Goal: Answer question/provide support: Share knowledge or assist other users

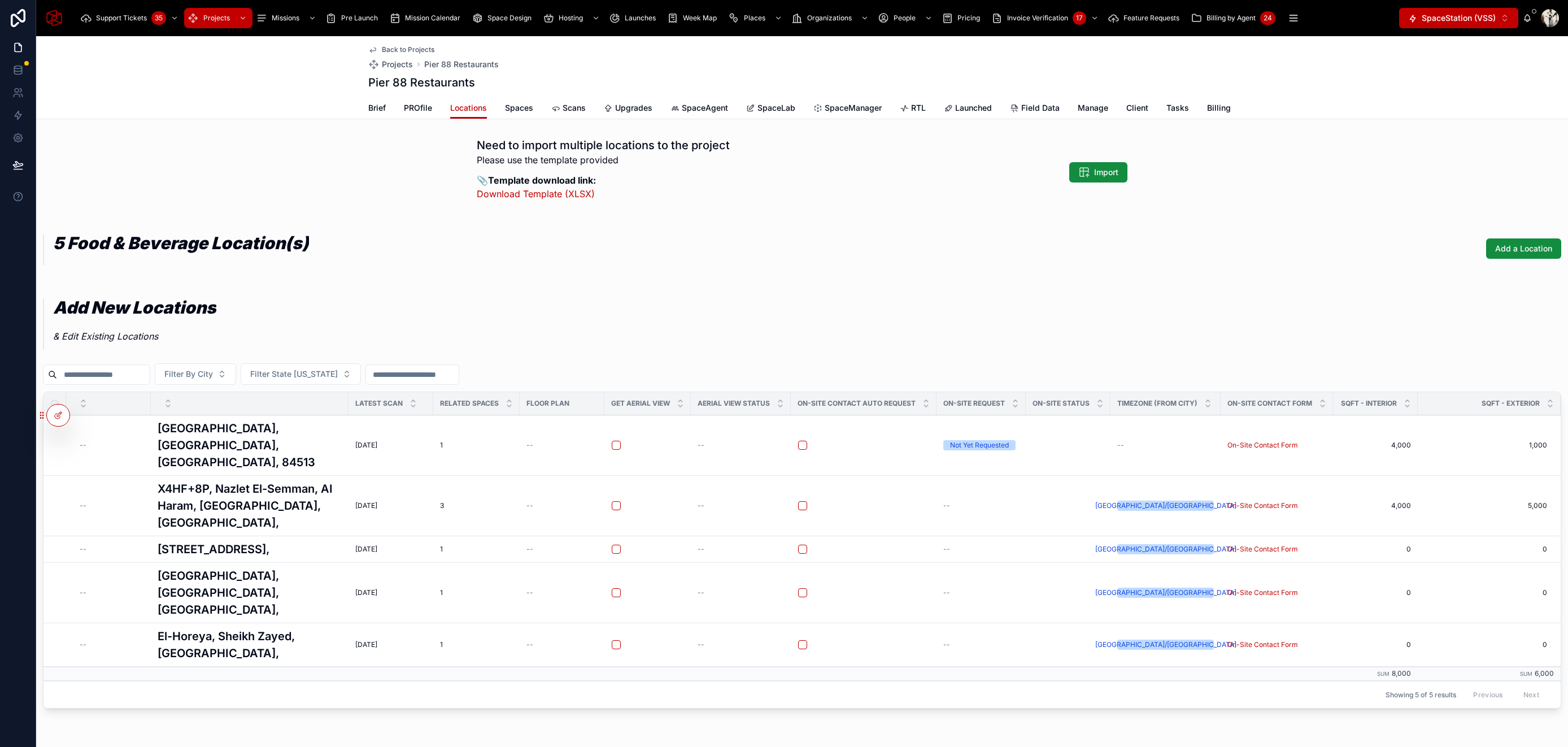
click at [912, 110] on span "RTL" at bounding box center [918, 108] width 15 height 12
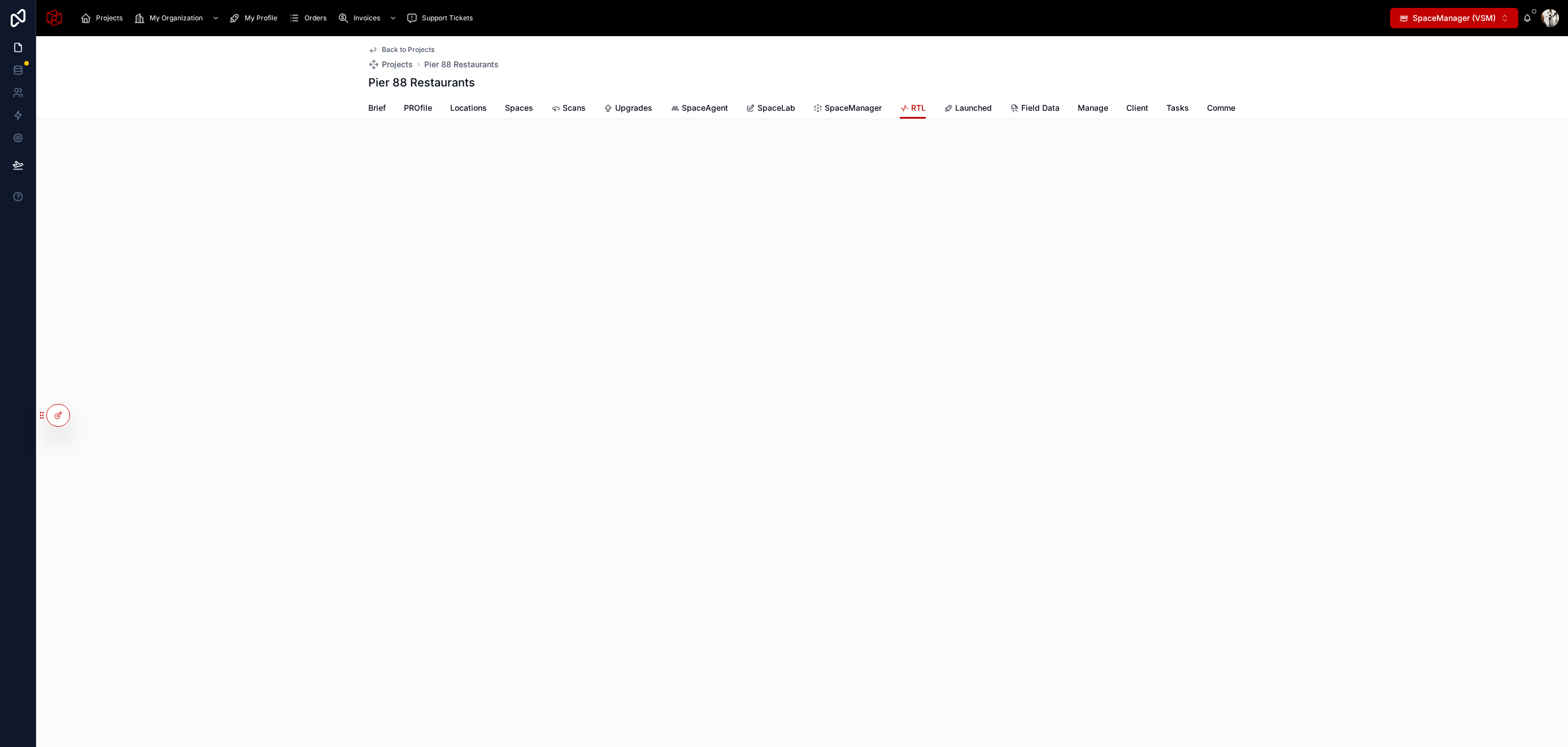
click at [1455, 19] on span "SpaceManager (VSM)" at bounding box center [1454, 18] width 83 height 12
click at [1457, 62] on span "SpaceStation (VSS)" at bounding box center [1430, 63] width 74 height 12
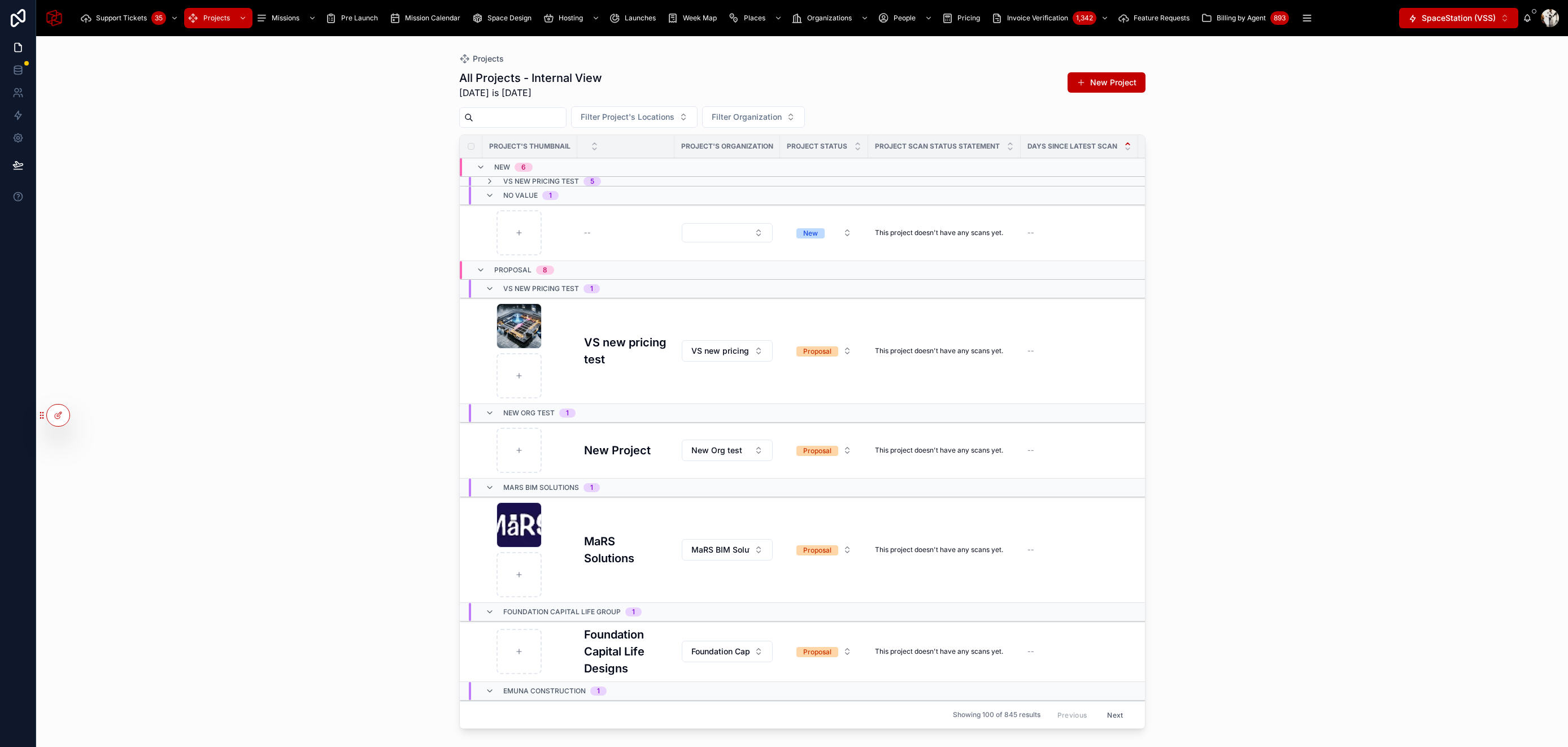
click at [561, 118] on input "text" at bounding box center [519, 118] width 93 height 16
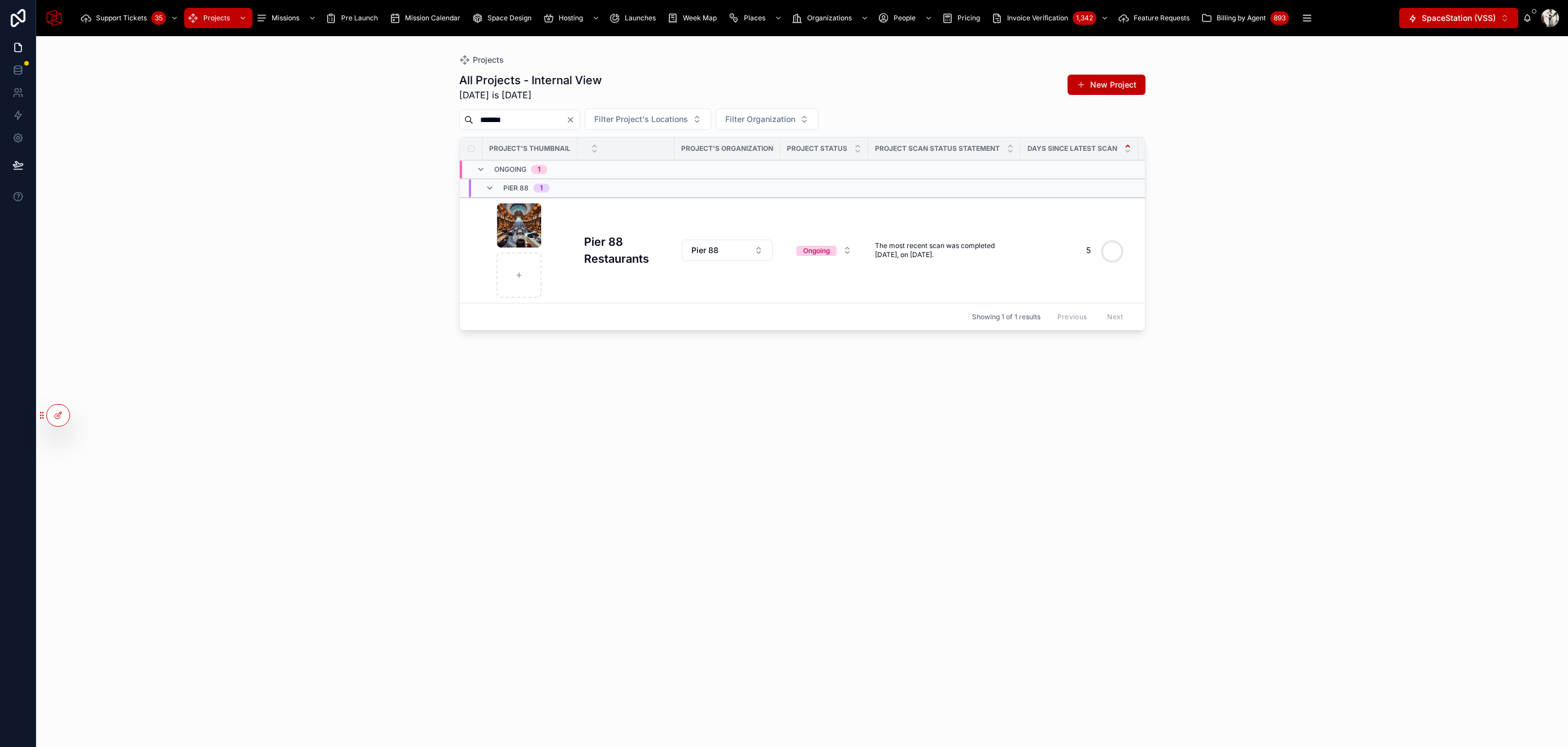
type input "*******"
click at [611, 261] on h3 "Pier 88 Restaurants" at bounding box center [625, 250] width 83 height 34
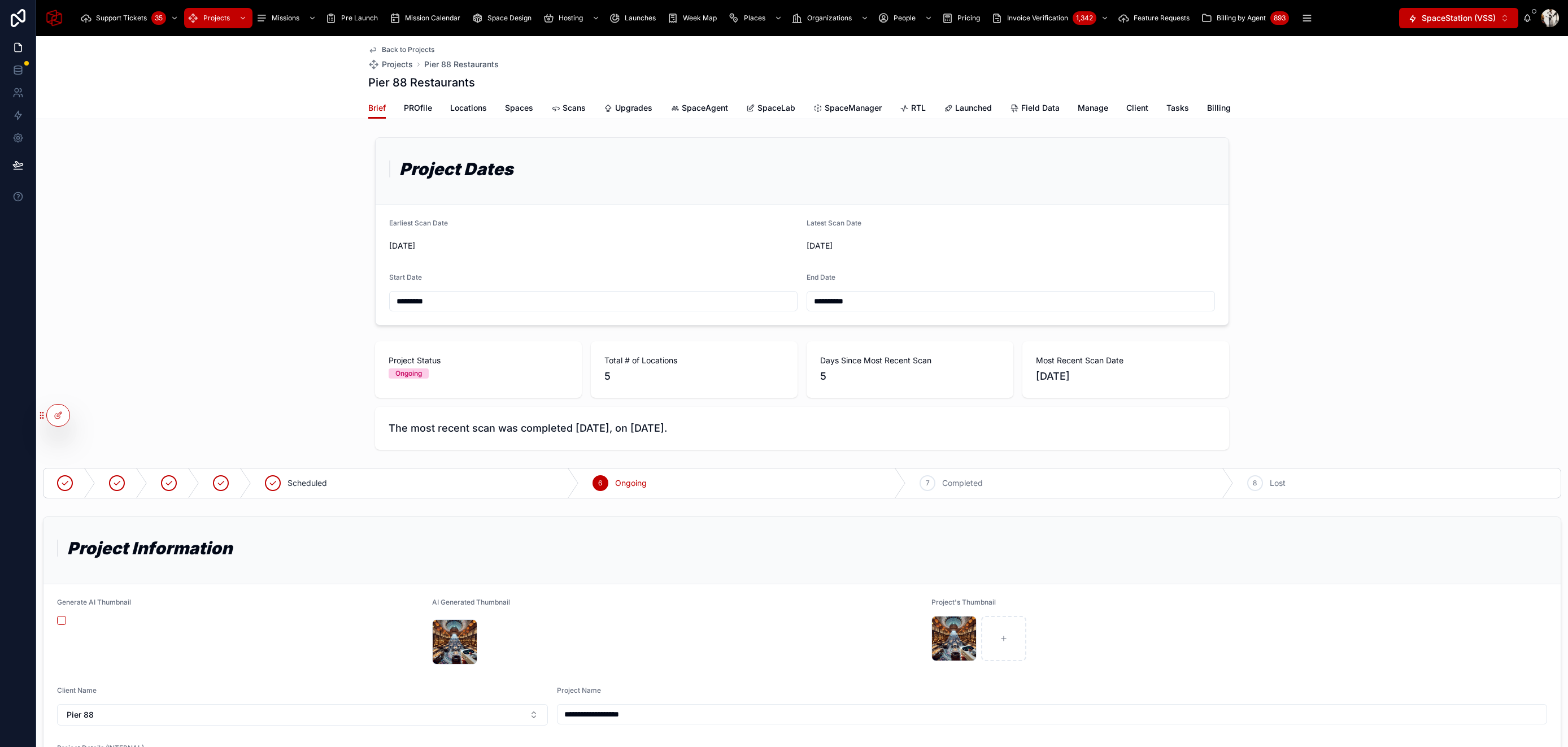
click at [911, 112] on span "RTL" at bounding box center [918, 108] width 15 height 12
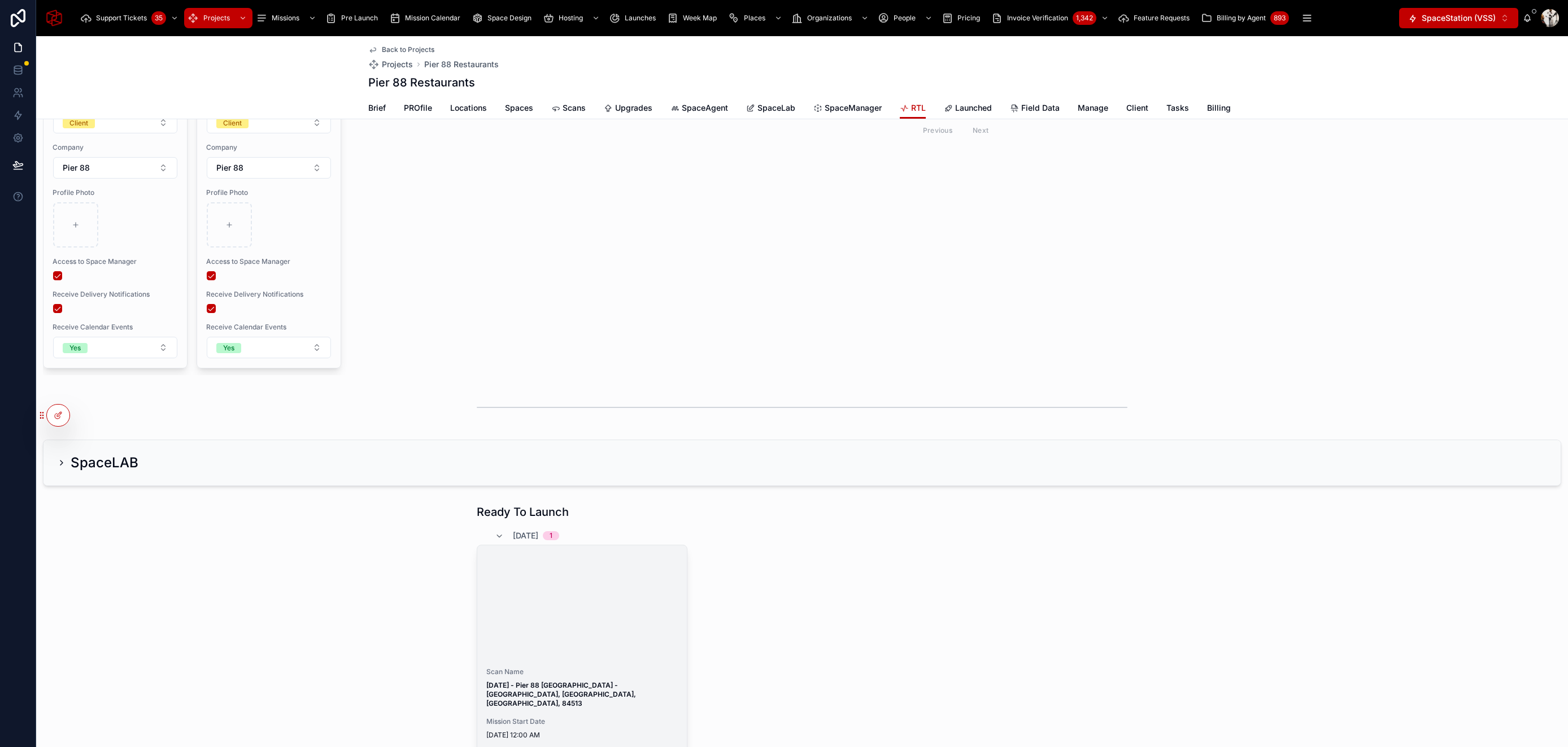
scroll to position [916, 0]
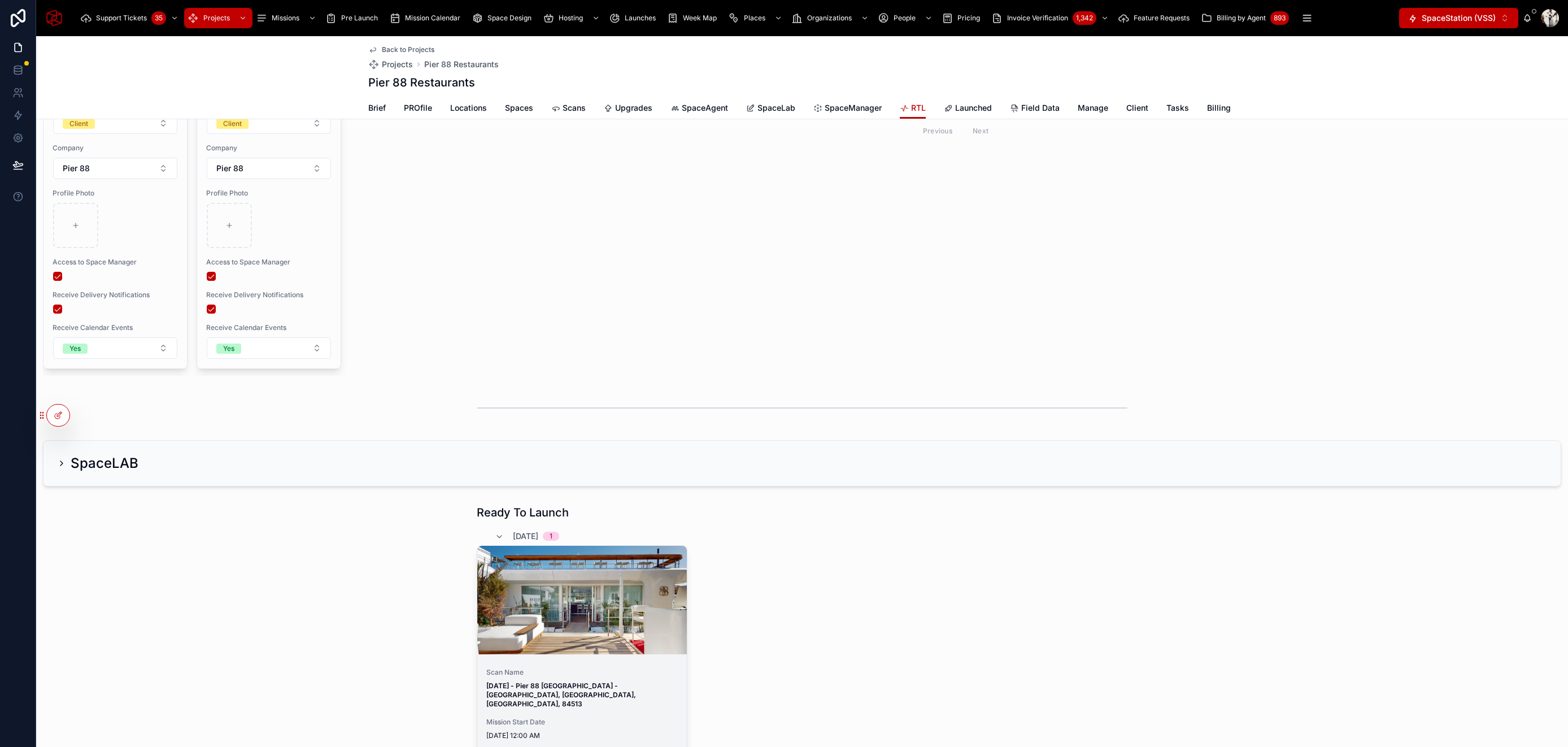
click at [550, 682] on strong "[DATE] - Pier 88 [GEOGRAPHIC_DATA] - [GEOGRAPHIC_DATA], [GEOGRAPHIC_DATA], [GEO…" at bounding box center [562, 695] width 152 height 27
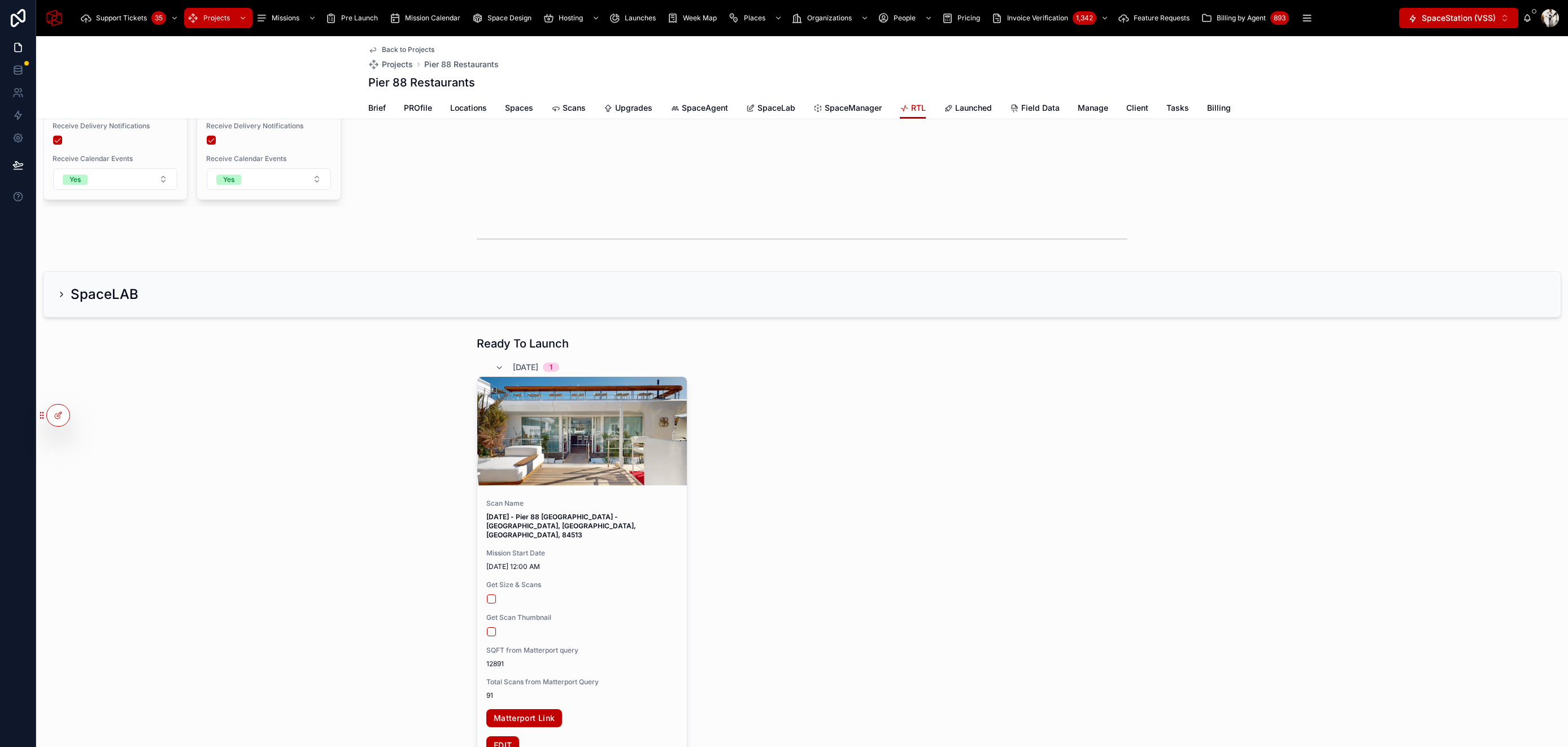
scroll to position [1103, 0]
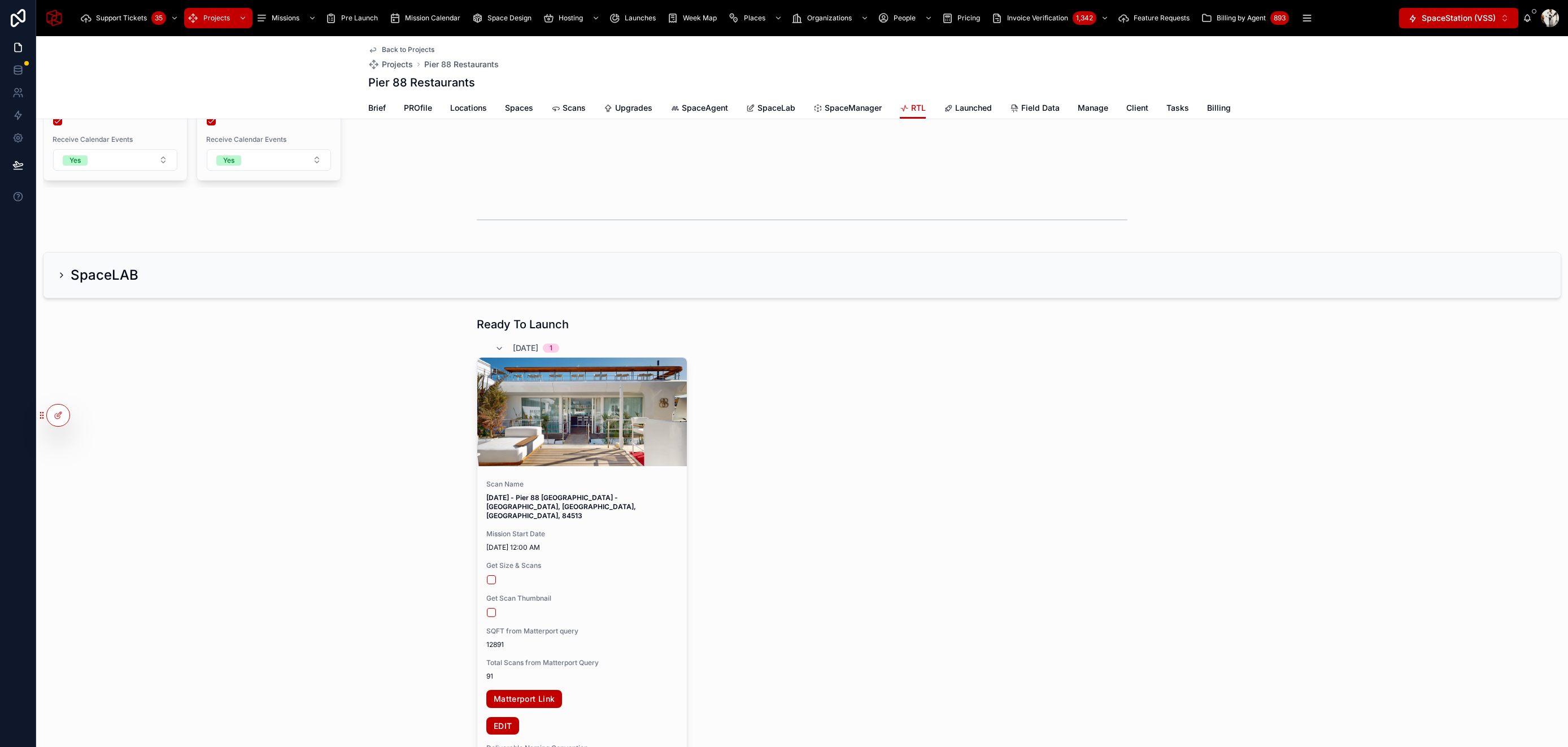
click at [58, 277] on icon at bounding box center [62, 275] width 9 height 9
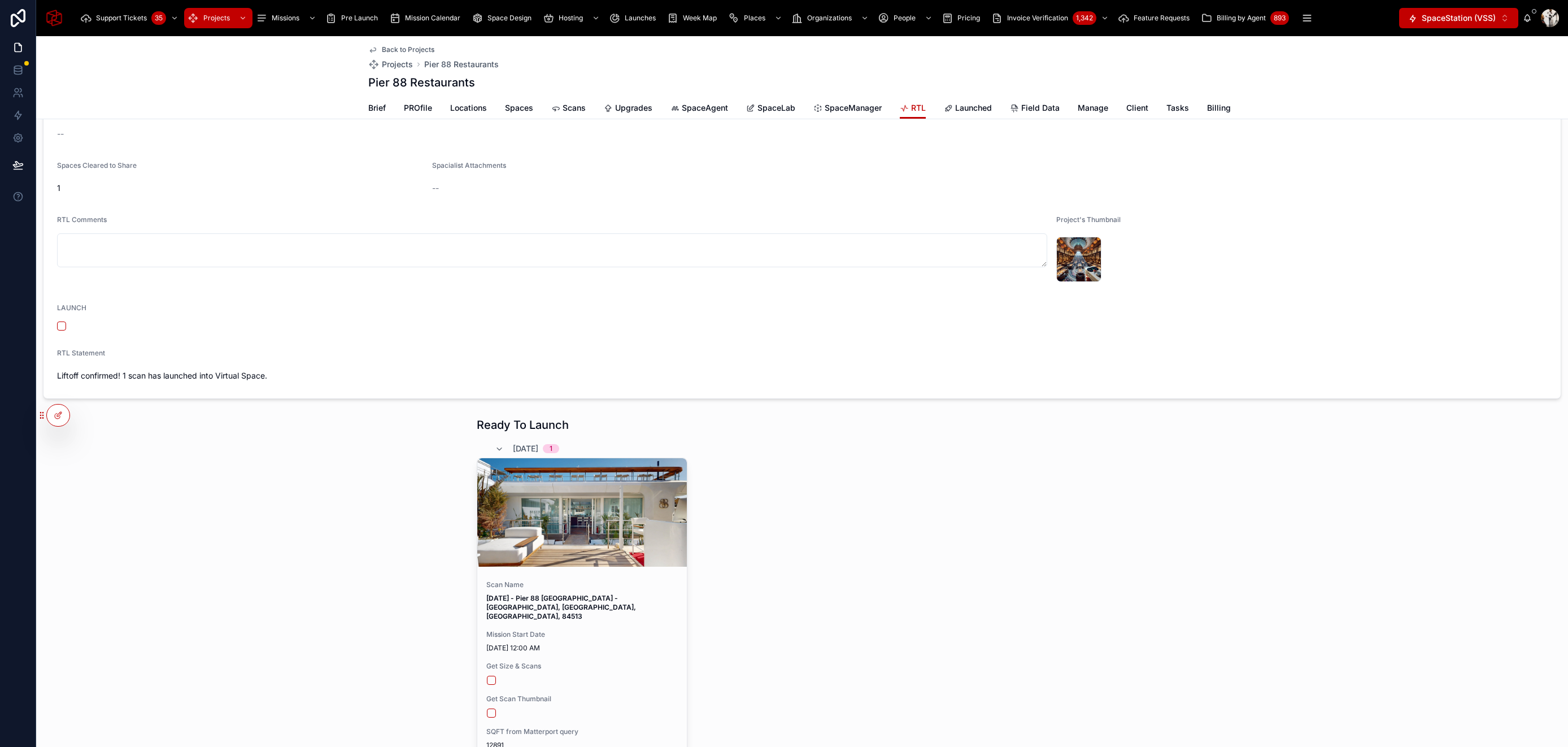
scroll to position [1857, 0]
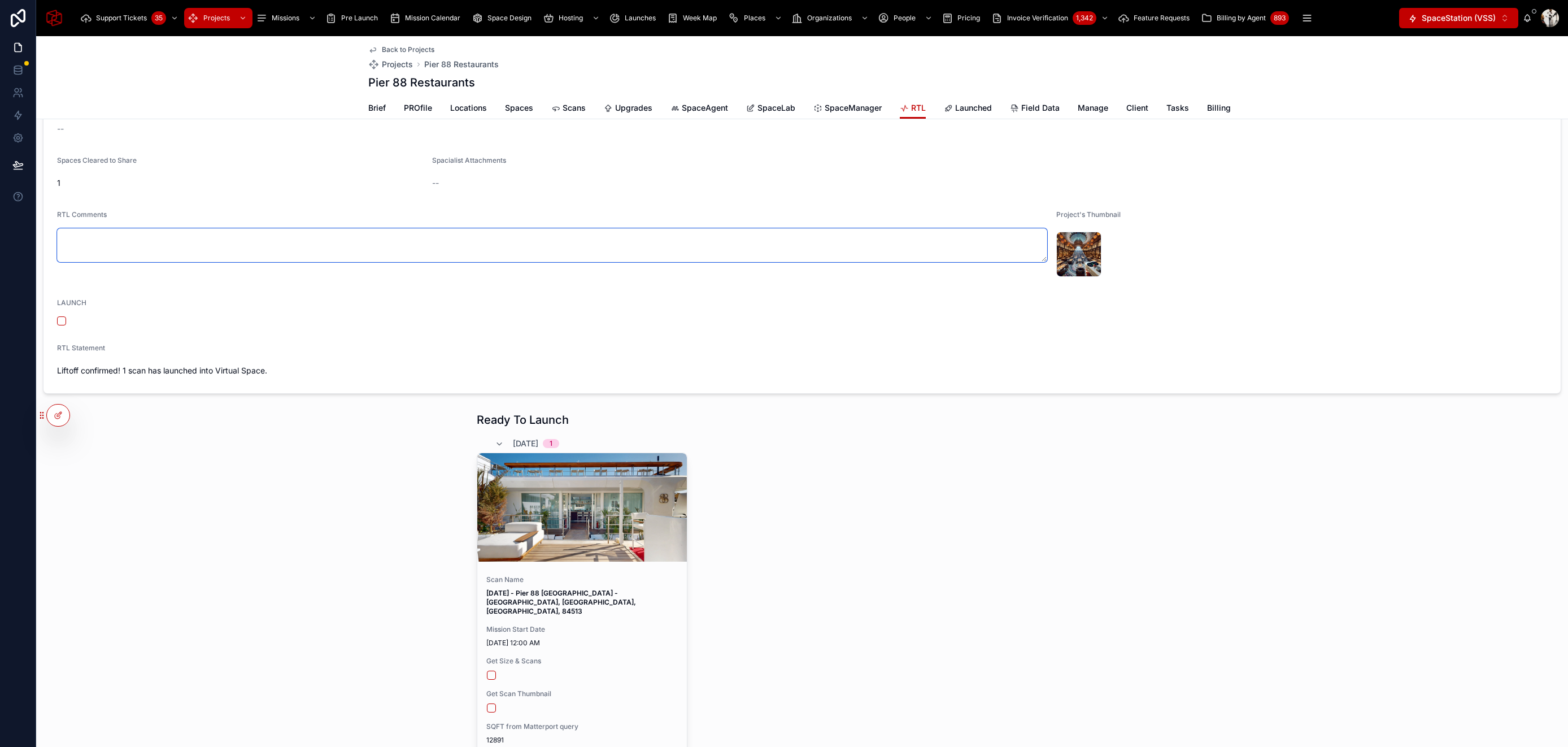
click at [183, 249] on textarea at bounding box center [552, 246] width 990 height 34
paste textarea "**********"
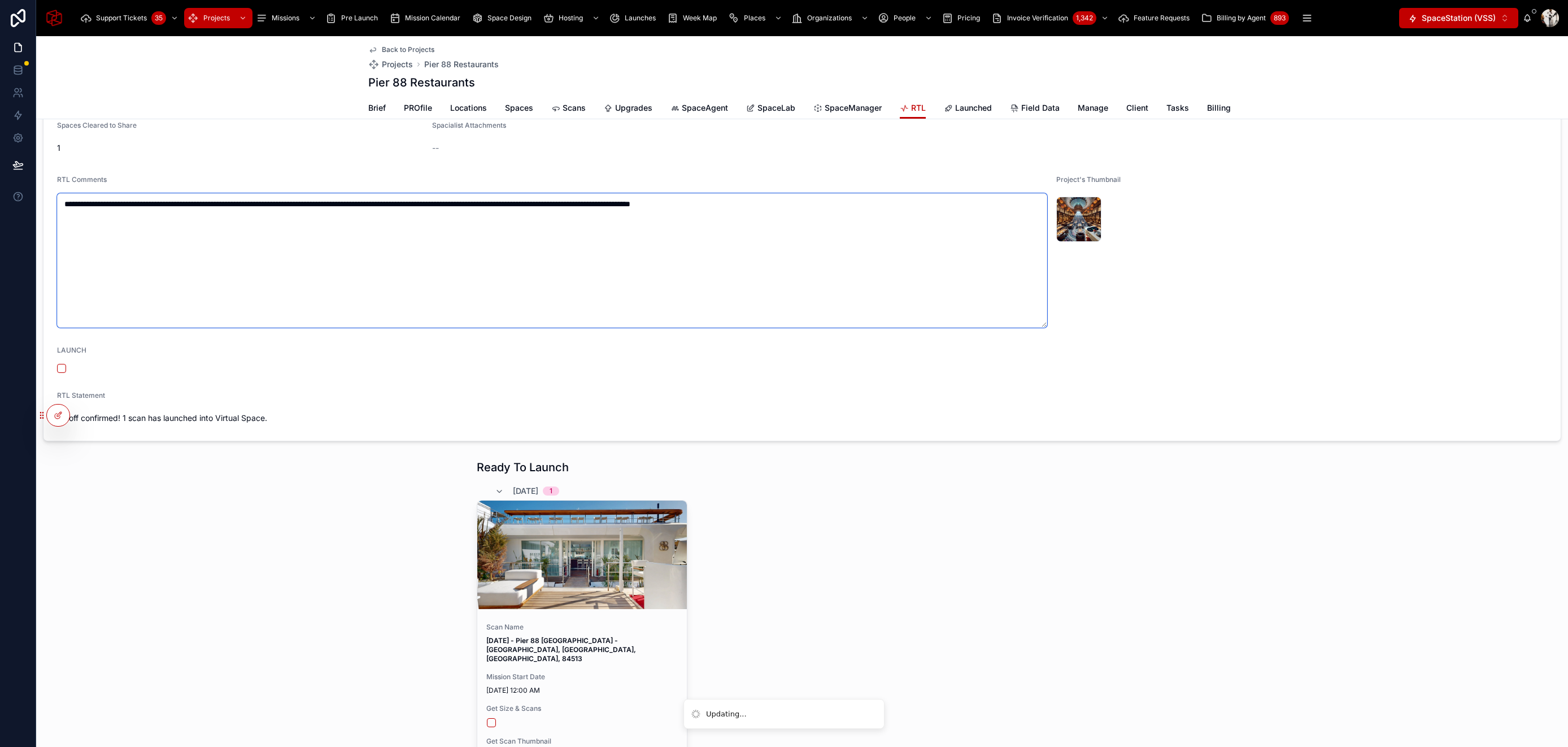
scroll to position [1900, 0]
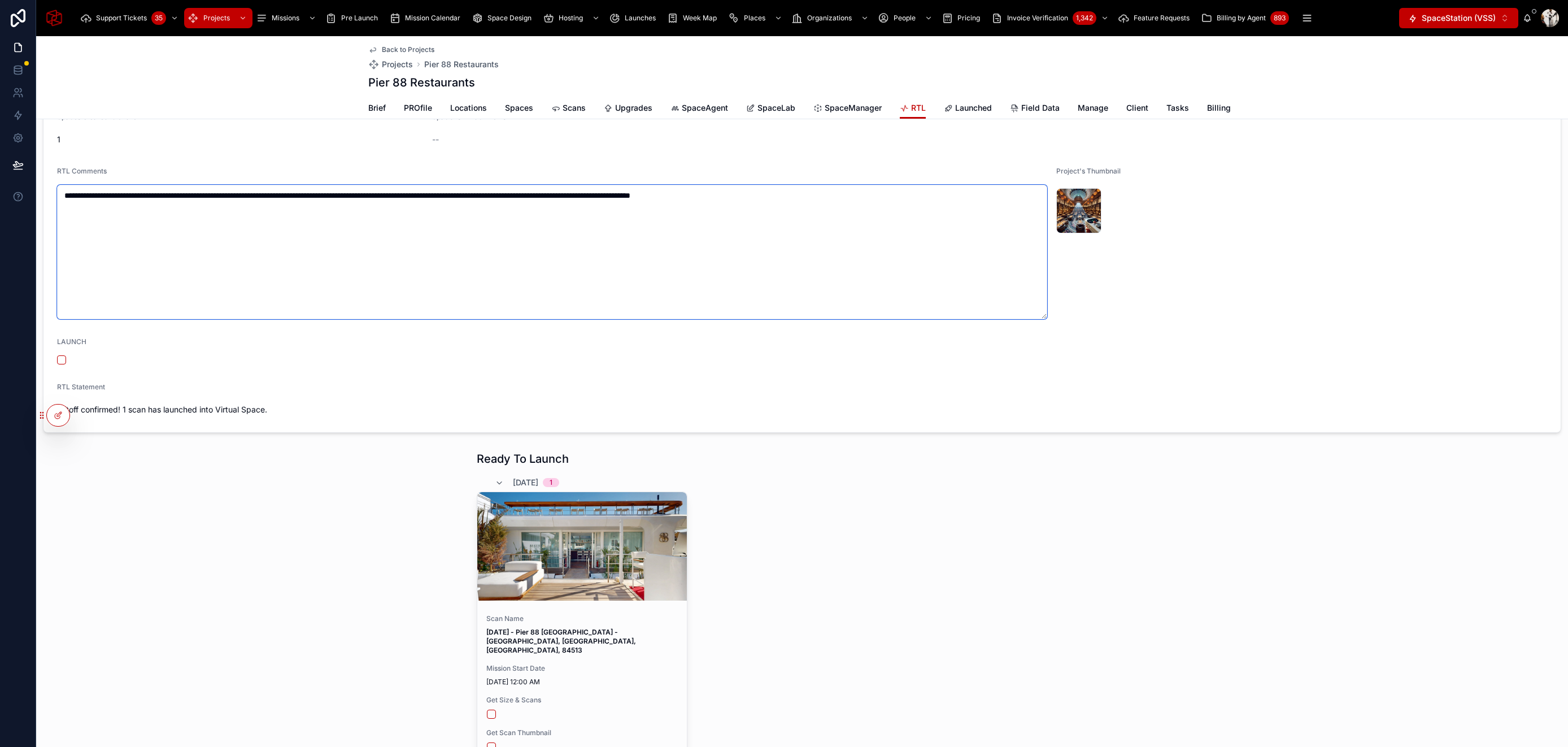
type textarea "**********"
click at [63, 359] on button "button" at bounding box center [62, 359] width 9 height 9
click at [0, 0] on icon at bounding box center [0, 0] width 0 height 0
